Goal: Complete application form

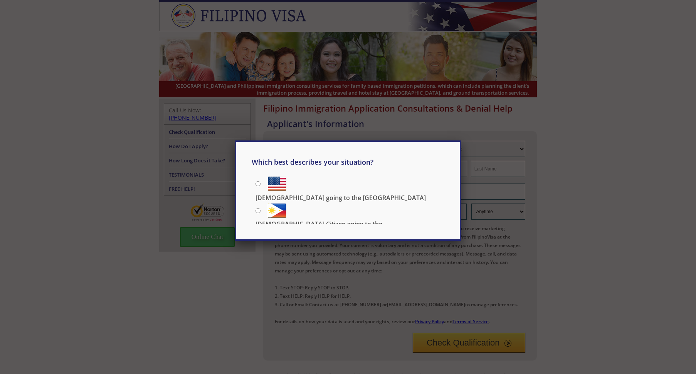
click at [257, 210] on input "[DEMOGRAPHIC_DATA] Citizen going to the [DEMOGRAPHIC_DATA]" at bounding box center [257, 210] width 5 height 5
radio input "true"
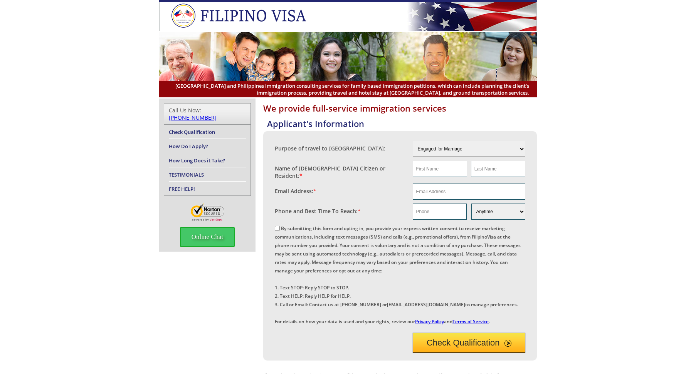
click at [517, 151] on select "Engaged for Marriage Already Married to [DEMOGRAPHIC_DATA] Citizen / Resident F…" at bounding box center [469, 149] width 113 height 16
click at [548, 191] on div "We provide full-service immigration services Applicant's Information Purpose of…" at bounding box center [348, 295] width 696 height 393
click at [521, 146] on select "Engaged for Marriage Already Married to [DEMOGRAPHIC_DATA] Citizen / Resident F…" at bounding box center [469, 149] width 113 height 16
select select "2"
click at [413, 141] on select "Engaged for Marriage Already Married to [DEMOGRAPHIC_DATA] Citizen / Resident F…" at bounding box center [469, 149] width 113 height 16
